Goal: Find specific page/section: Find specific page/section

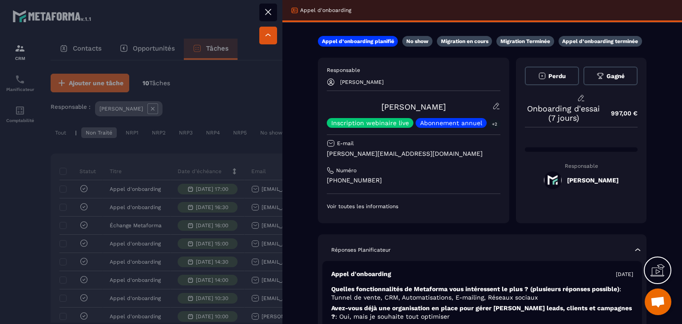
scroll to position [0, 111]
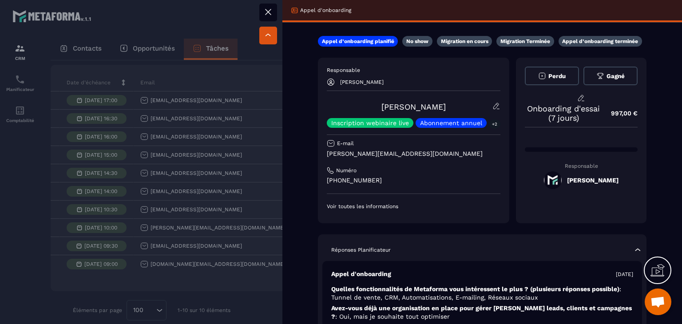
click at [268, 9] on icon at bounding box center [268, 12] width 11 height 11
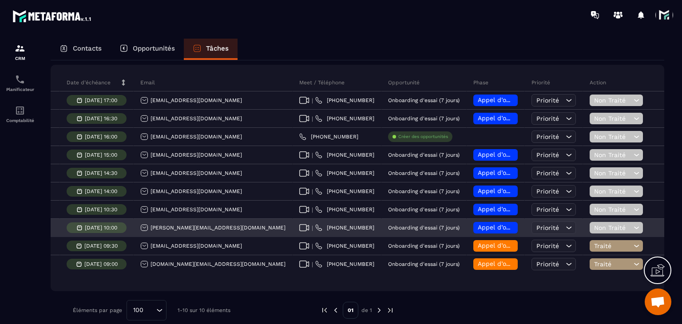
click at [299, 231] on icon at bounding box center [304, 227] width 10 height 7
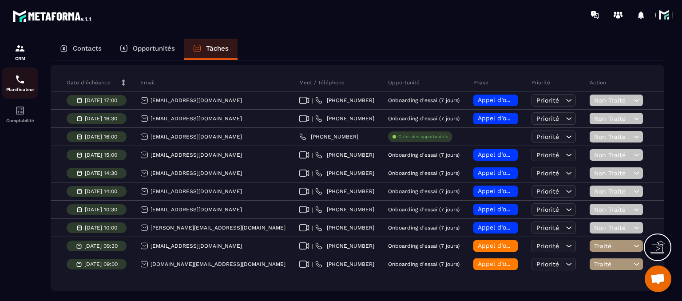
drag, startPoint x: 70, startPoint y: 46, endPoint x: 21, endPoint y: 96, distance: 70.0
click at [70, 46] on div "Contacts" at bounding box center [81, 49] width 60 height 21
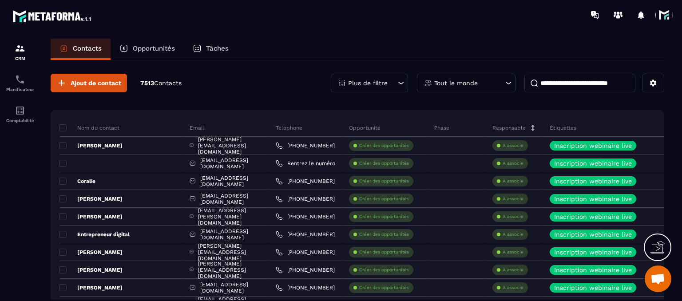
scroll to position [44, 0]
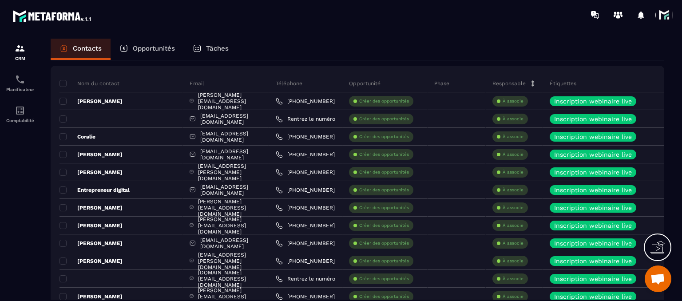
click at [175, 44] on div "Opportunités" at bounding box center [147, 49] width 73 height 21
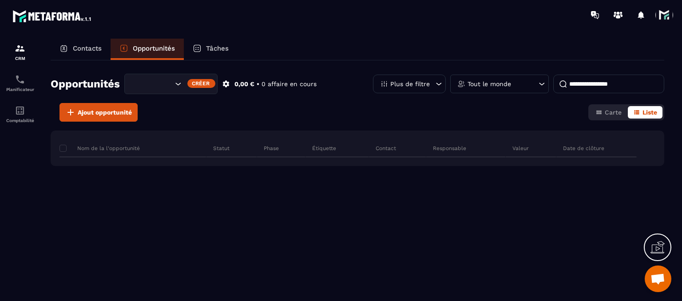
scroll to position [0, 0]
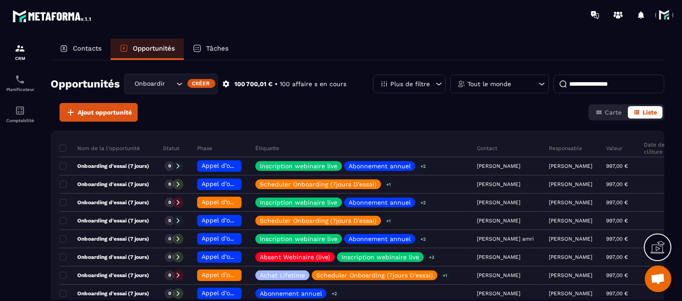
click at [227, 52] on div "Tâches" at bounding box center [211, 49] width 54 height 21
